Goal: Transaction & Acquisition: Obtain resource

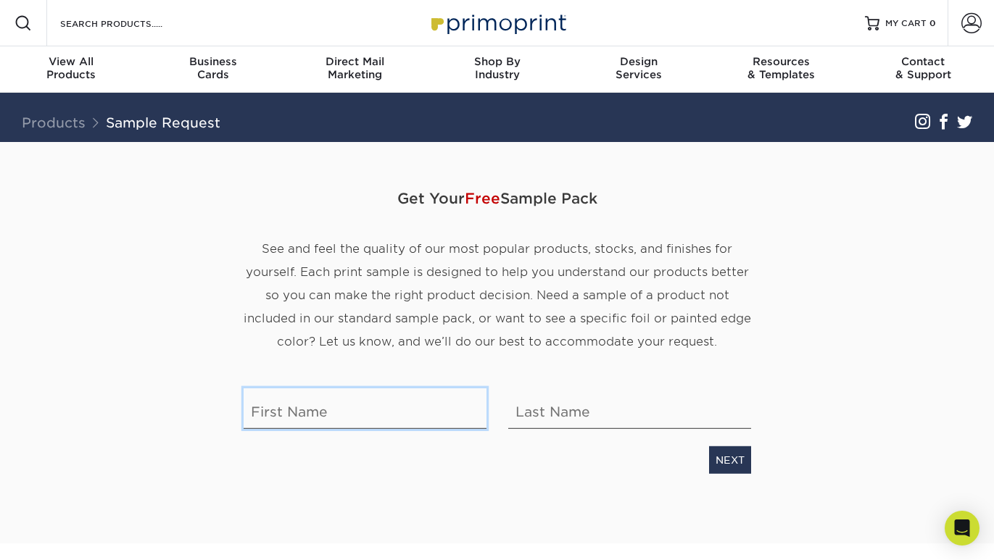
click at [305, 408] on input "text" at bounding box center [365, 409] width 243 height 41
type input "Sreysiay"
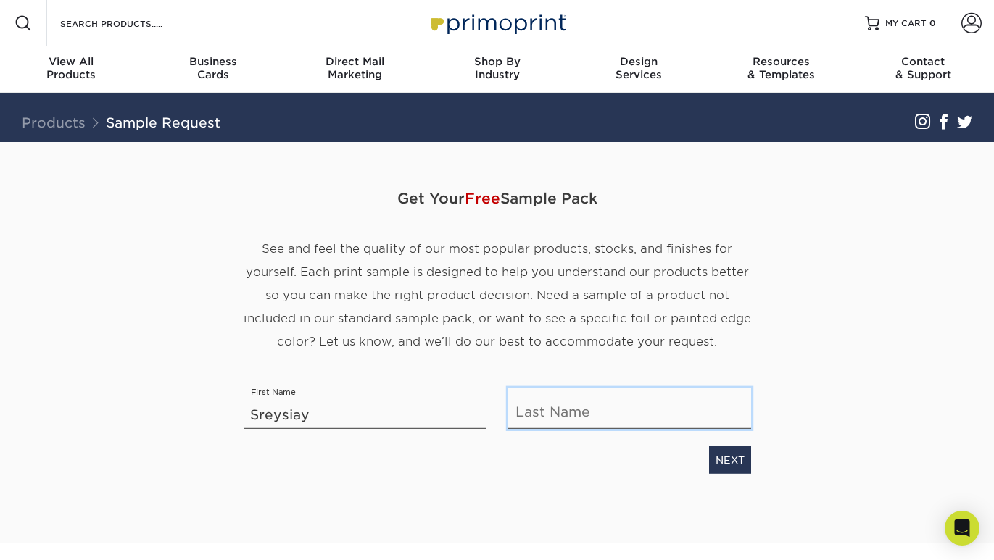
type input "Seguin"
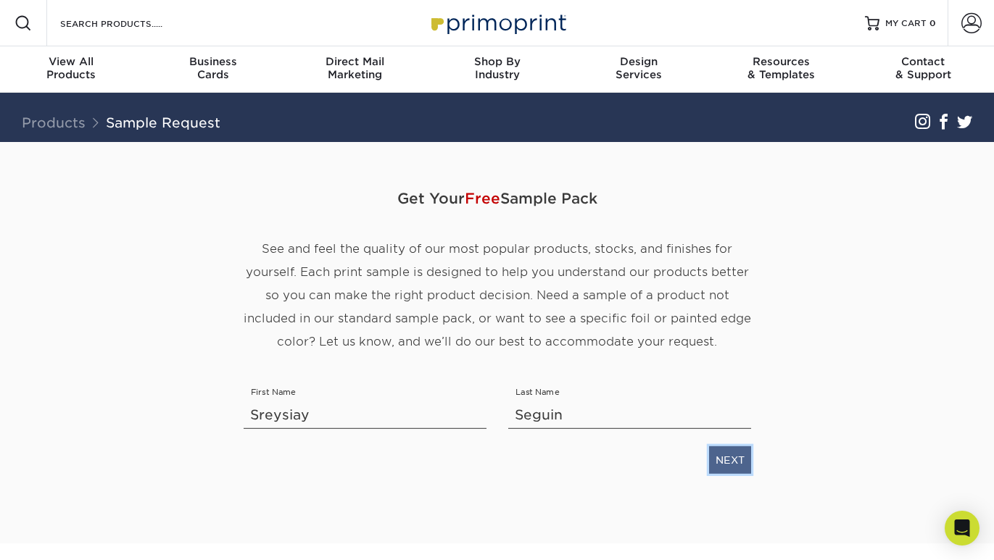
click at [745, 464] on link "NEXT" at bounding box center [730, 461] width 42 height 28
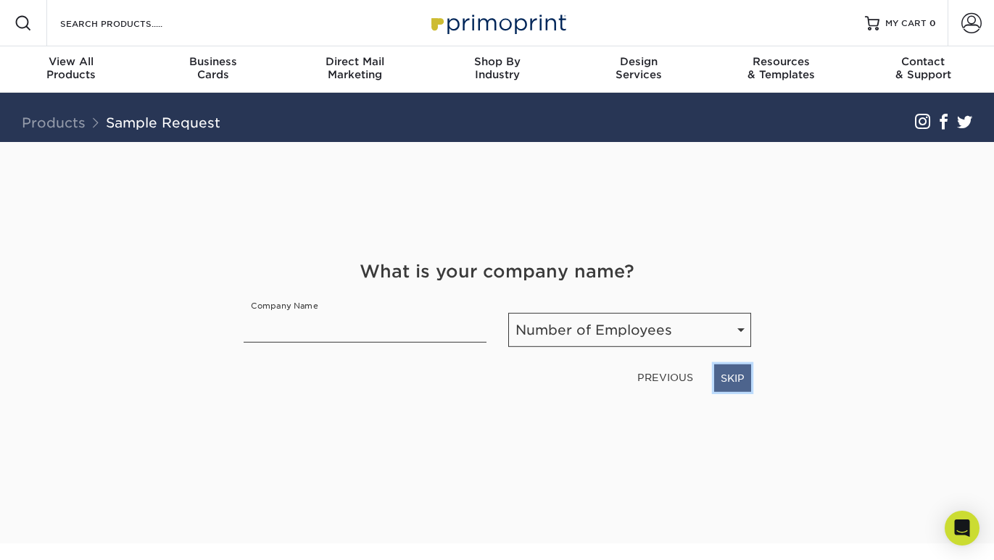
click at [717, 381] on link "SKIP" at bounding box center [732, 379] width 37 height 28
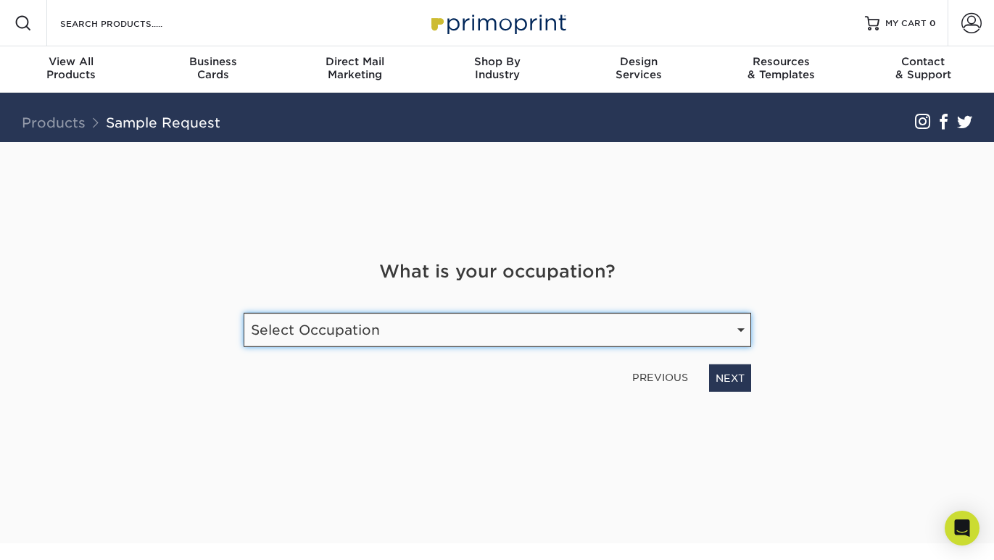
click at [705, 334] on select "Select Occupation Agency Automotive Blogger Cleaning Services Construction Educ…" at bounding box center [498, 330] width 508 height 34
select select "Entrepreneur"
click at [244, 313] on select "Select Occupation Agency Automotive Blogger Cleaning Services Construction Educ…" at bounding box center [498, 330] width 508 height 34
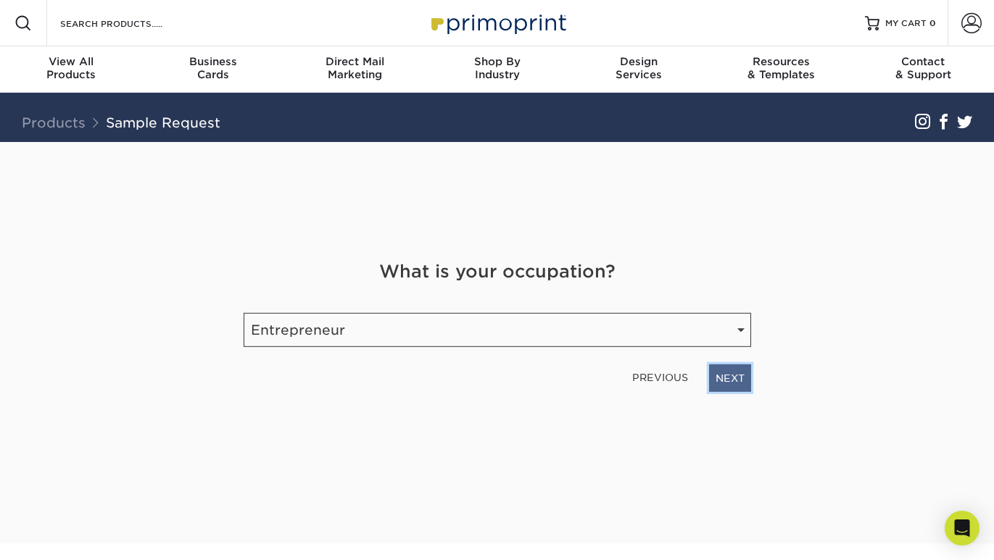
click at [729, 383] on link "NEXT" at bounding box center [730, 379] width 42 height 28
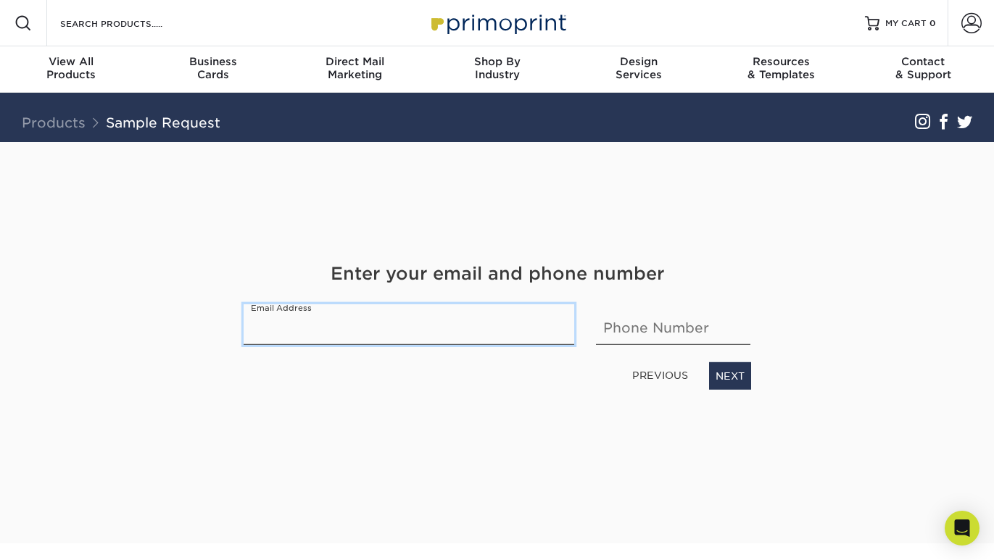
type input "rinsseguin@gmail.com"
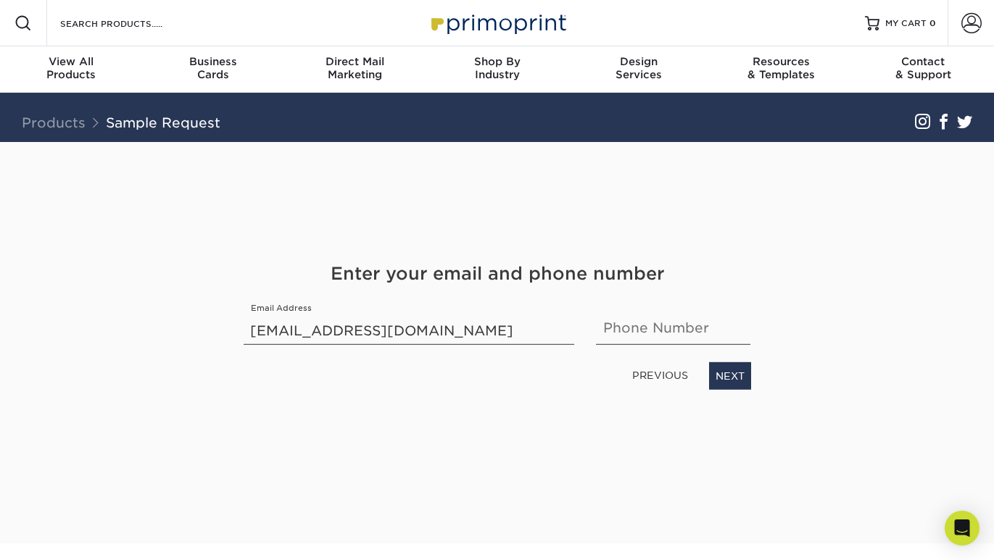
type input "7072990003"
click at [724, 377] on link "NEXT" at bounding box center [730, 377] width 42 height 28
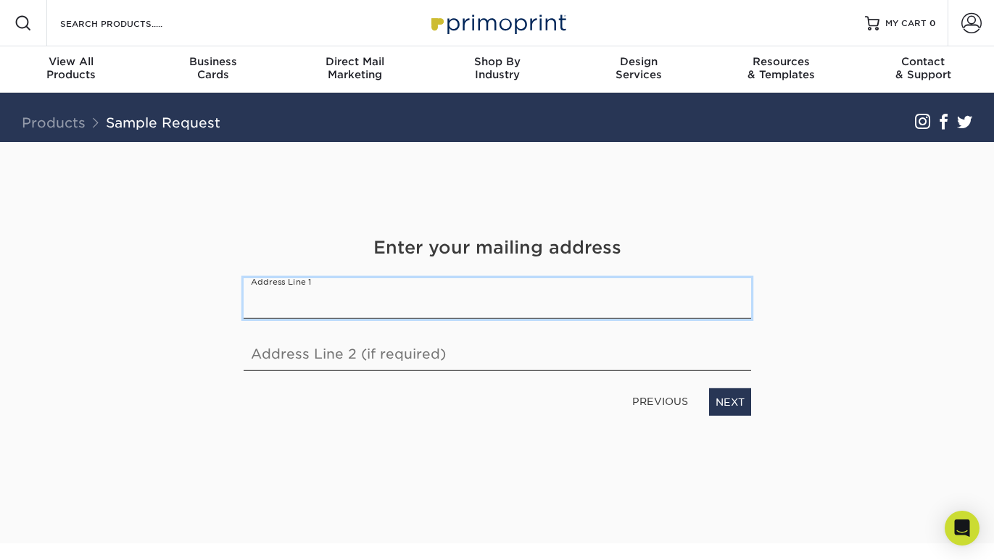
type input "3900 Montgomery Dr."
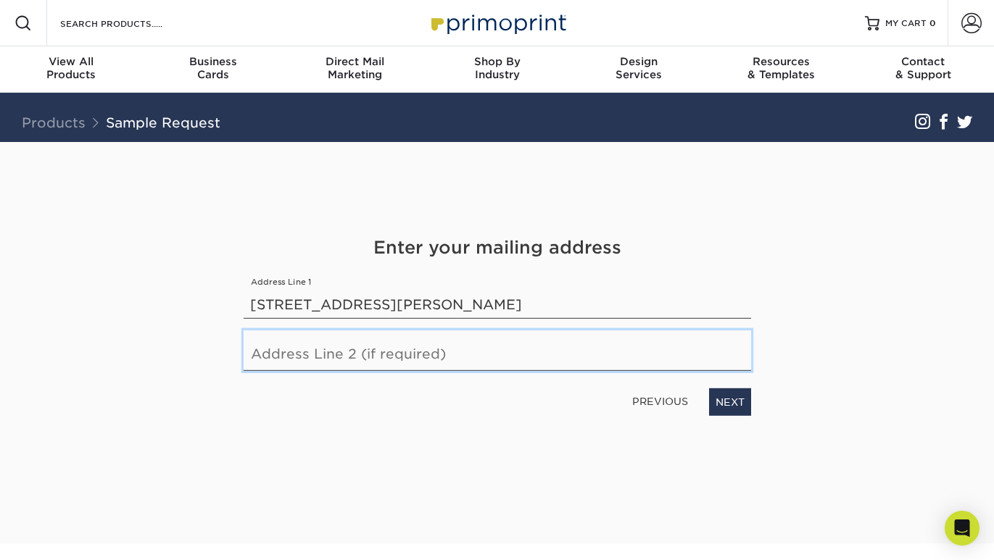
type input "15"
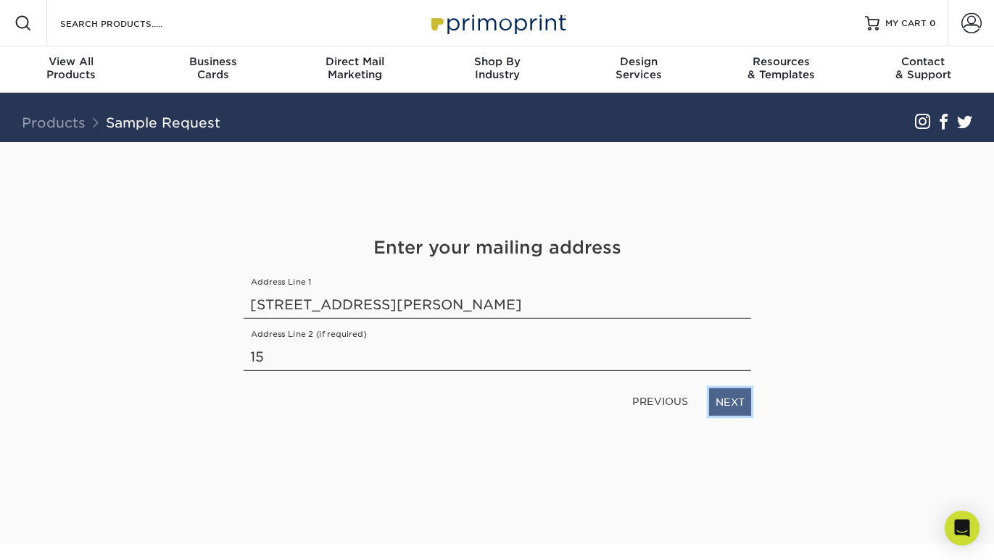
click at [728, 402] on link "NEXT" at bounding box center [730, 403] width 42 height 28
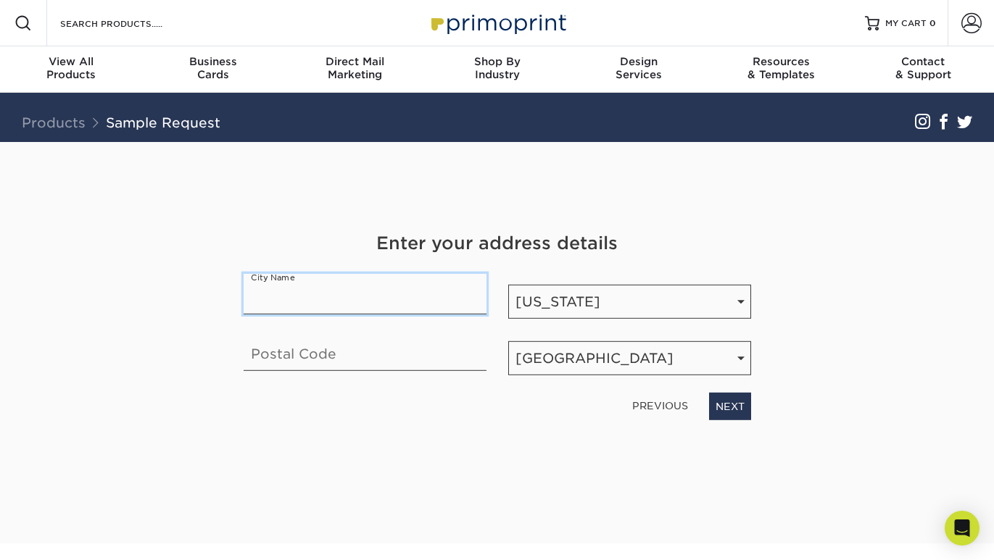
type input "SANTA ROSA"
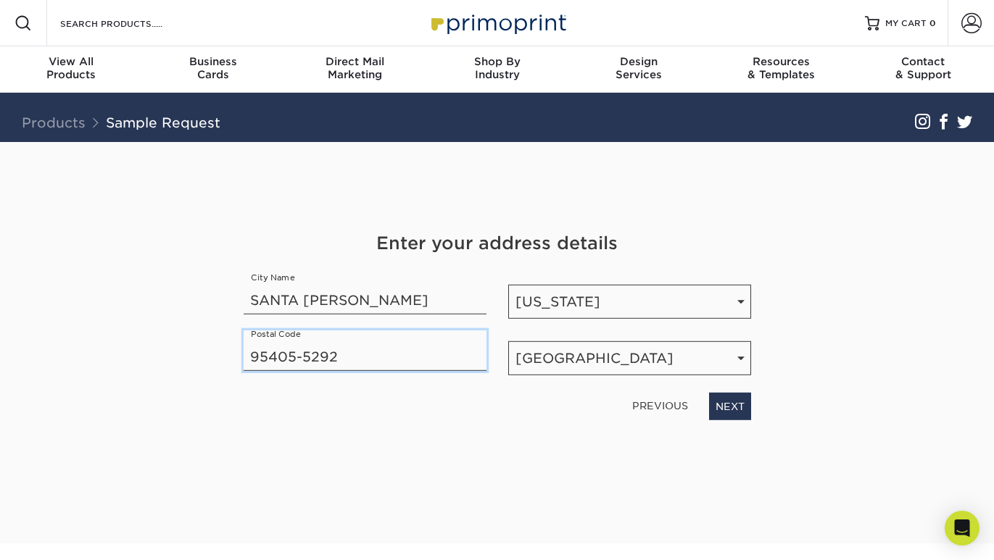
click at [352, 359] on input "95405-5292" at bounding box center [365, 351] width 243 height 41
type input "95405"
click at [735, 411] on link "NEXT" at bounding box center [730, 407] width 42 height 28
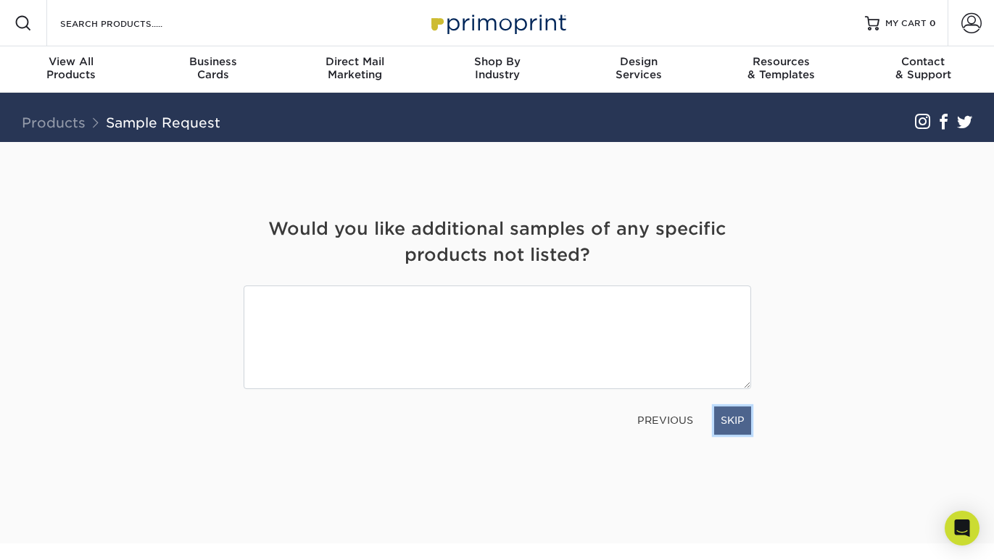
click at [740, 431] on link "SKIP" at bounding box center [732, 421] width 37 height 28
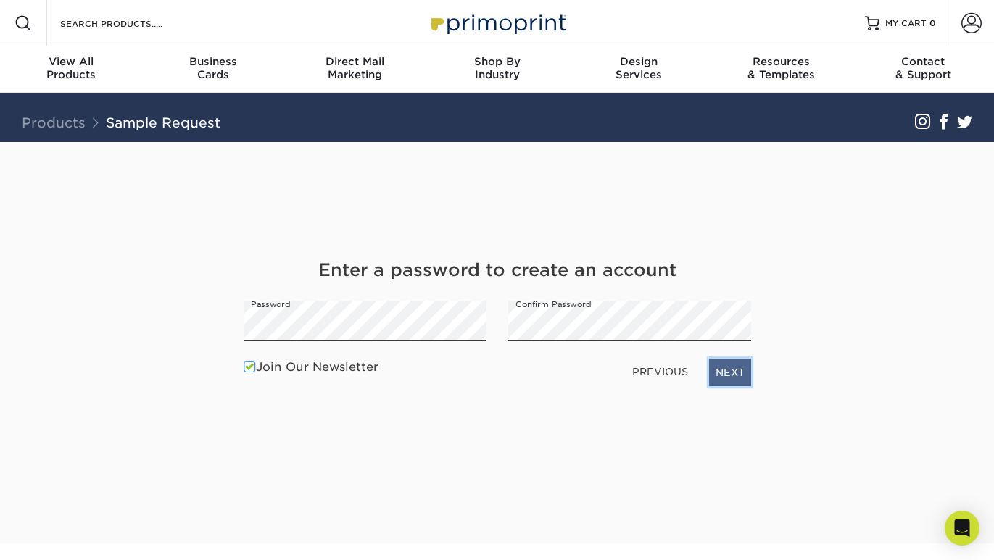
click at [721, 370] on link "NEXT" at bounding box center [730, 373] width 42 height 28
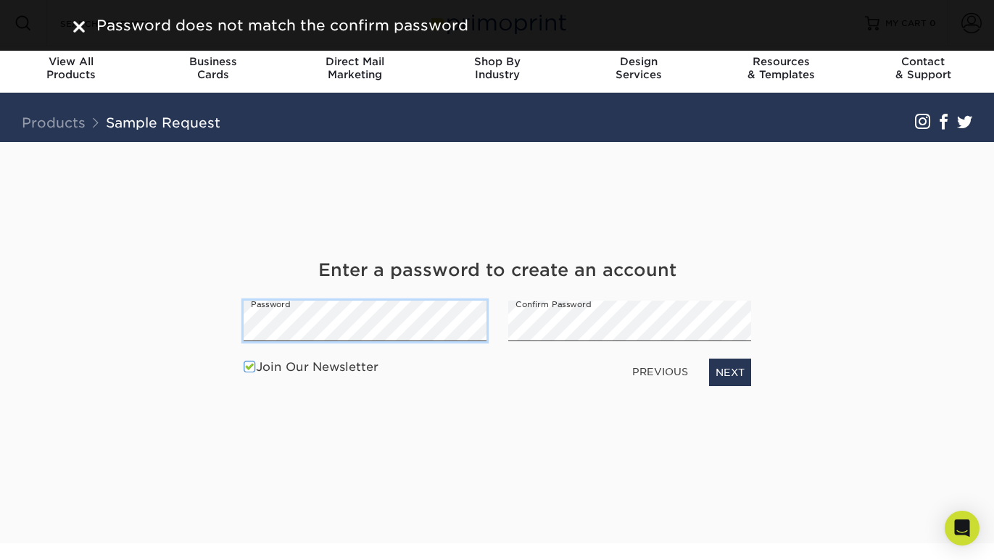
click at [207, 324] on div "Get Your Free Sample Pack See and feel the quality of our most popular products…" at bounding box center [497, 343] width 848 height 402
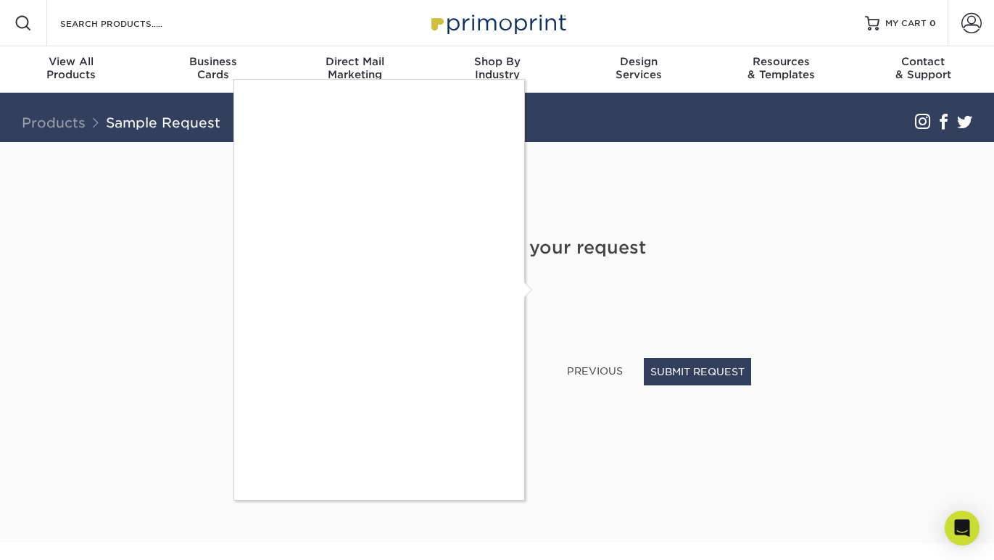
click at [670, 384] on div at bounding box center [497, 280] width 994 height 560
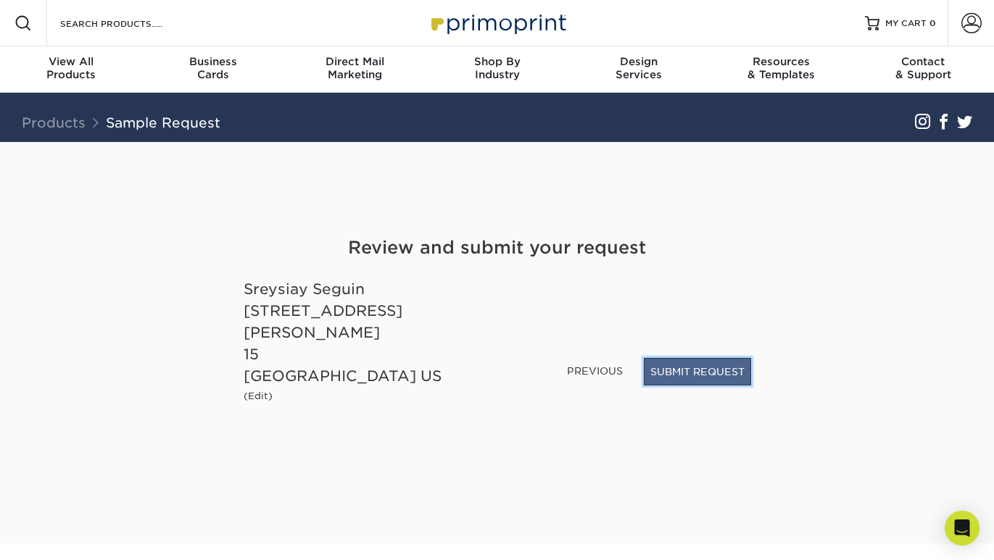
click at [672, 381] on button "SUBMIT REQUEST" at bounding box center [697, 372] width 107 height 28
